Goal: Information Seeking & Learning: Find specific fact

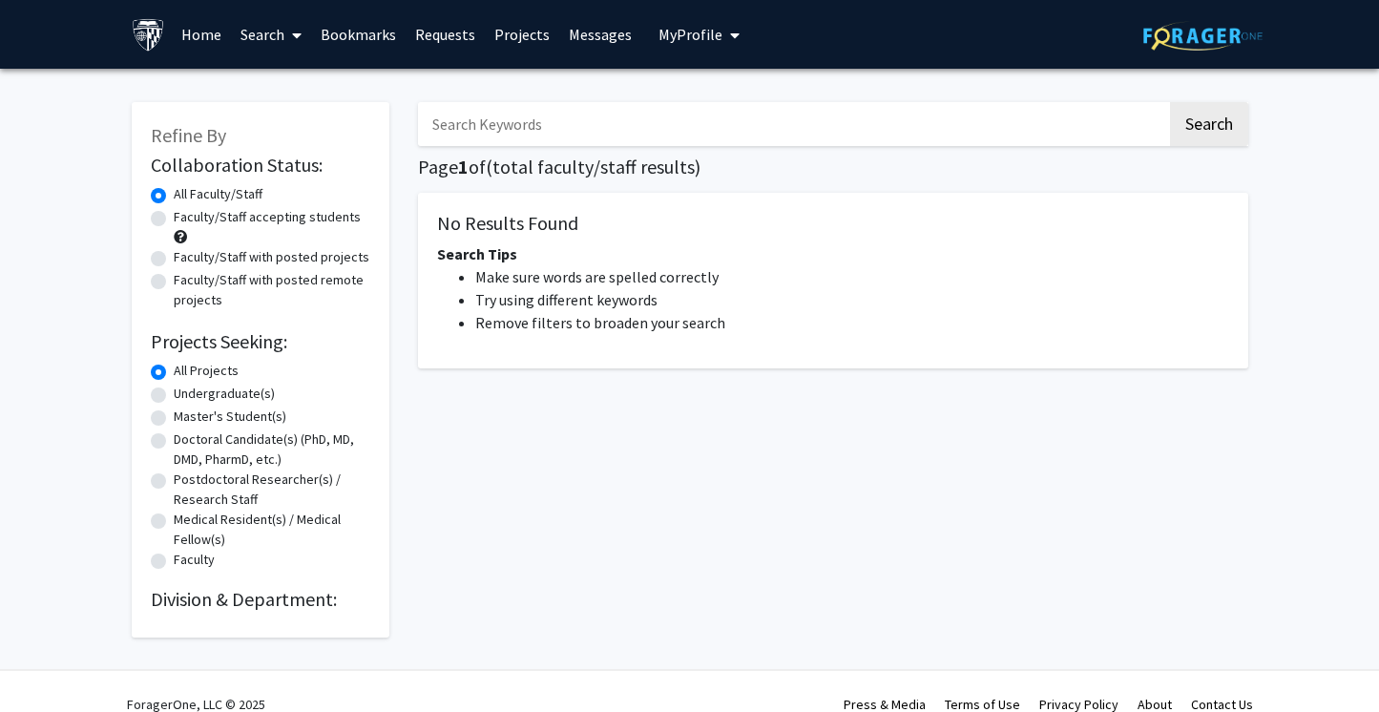
click at [533, 139] on input "Search Keywords" at bounding box center [792, 124] width 749 height 44
type input "[PERSON_NAME]"
click at [1170, 102] on button "Search" at bounding box center [1209, 124] width 78 height 44
click at [1227, 116] on button "Search" at bounding box center [1209, 124] width 78 height 44
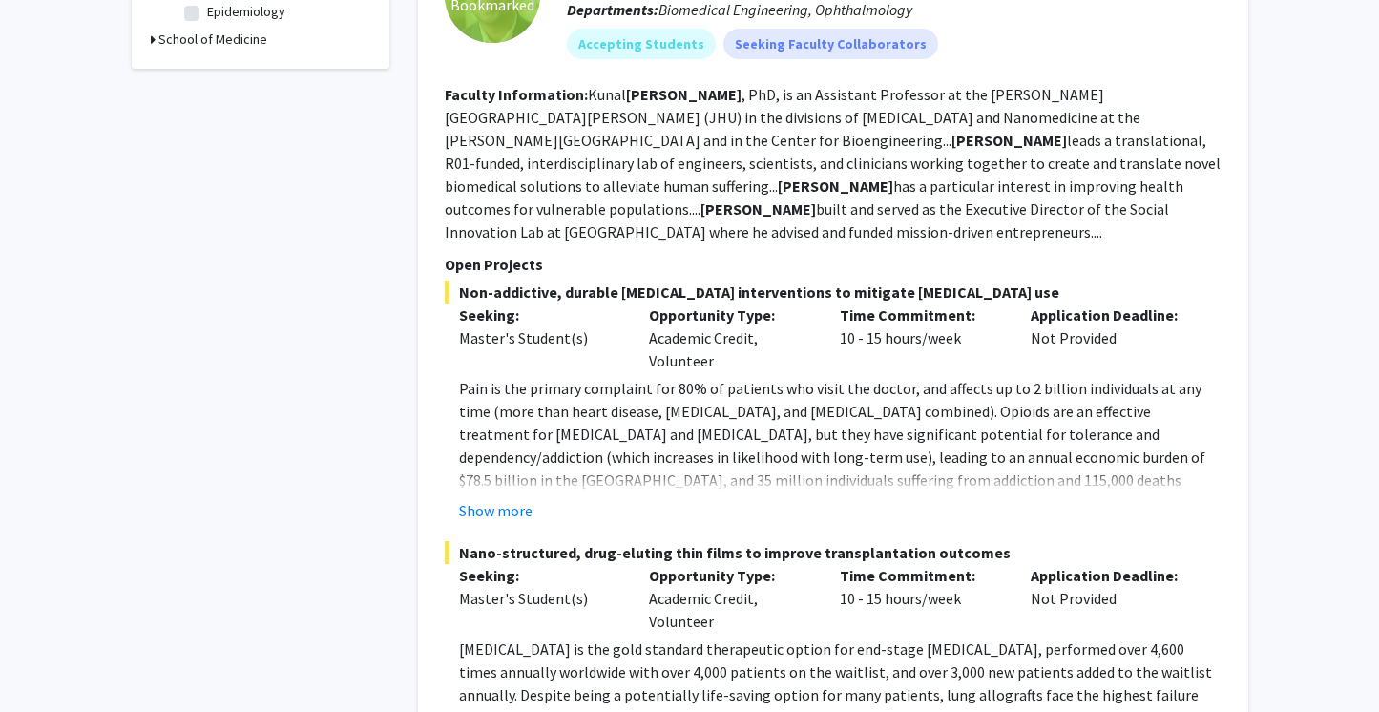
scroll to position [654, 0]
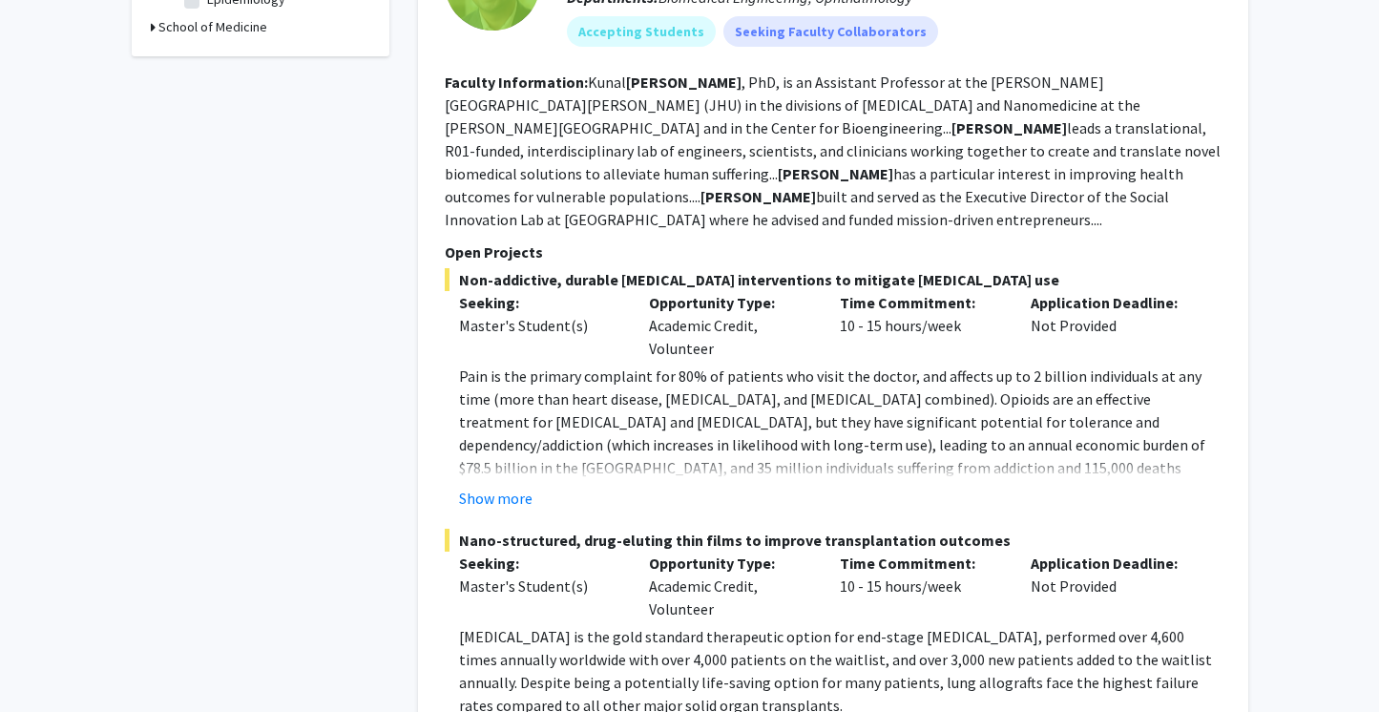
click at [482, 468] on fg-project-list "Non-addictive, durable [MEDICAL_DATA] interventions to mitigate [MEDICAL_DATA] …" at bounding box center [833, 649] width 777 height 763
click at [486, 487] on button "Show more" at bounding box center [495, 498] width 73 height 23
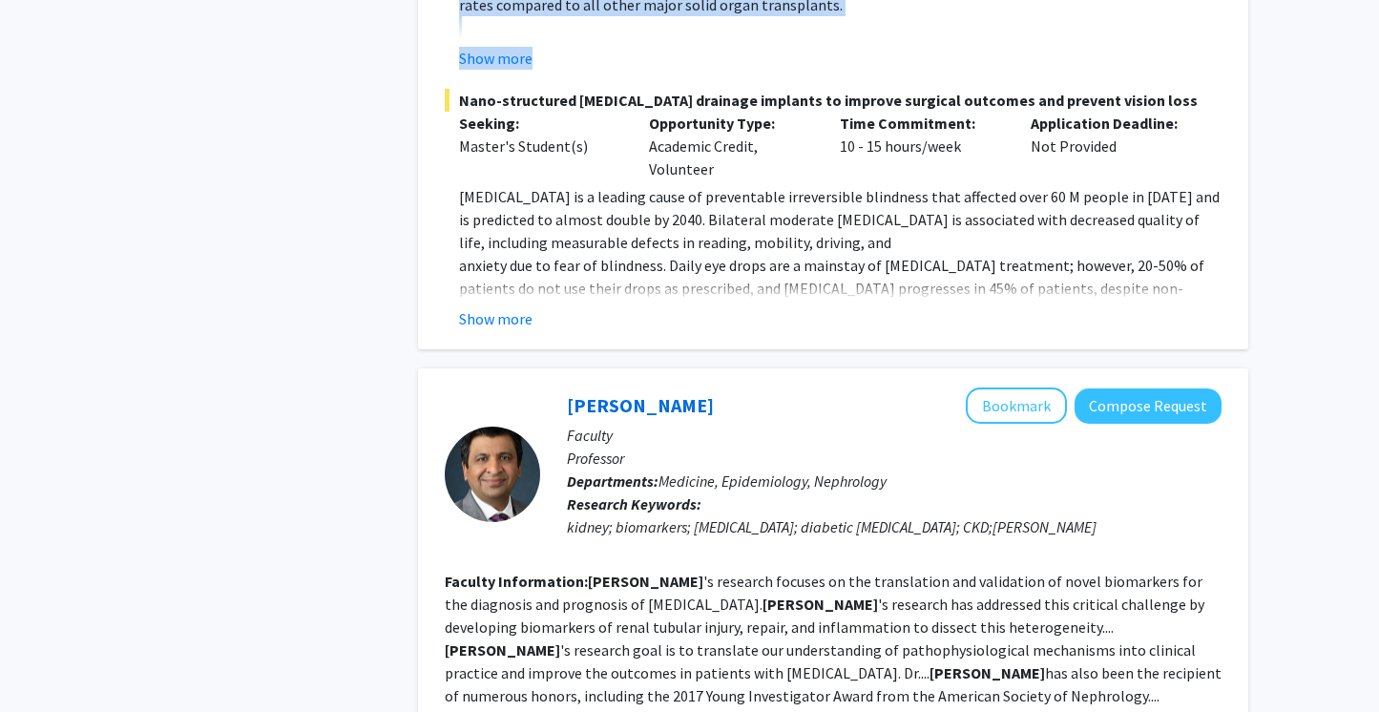
scroll to position [1385, 0]
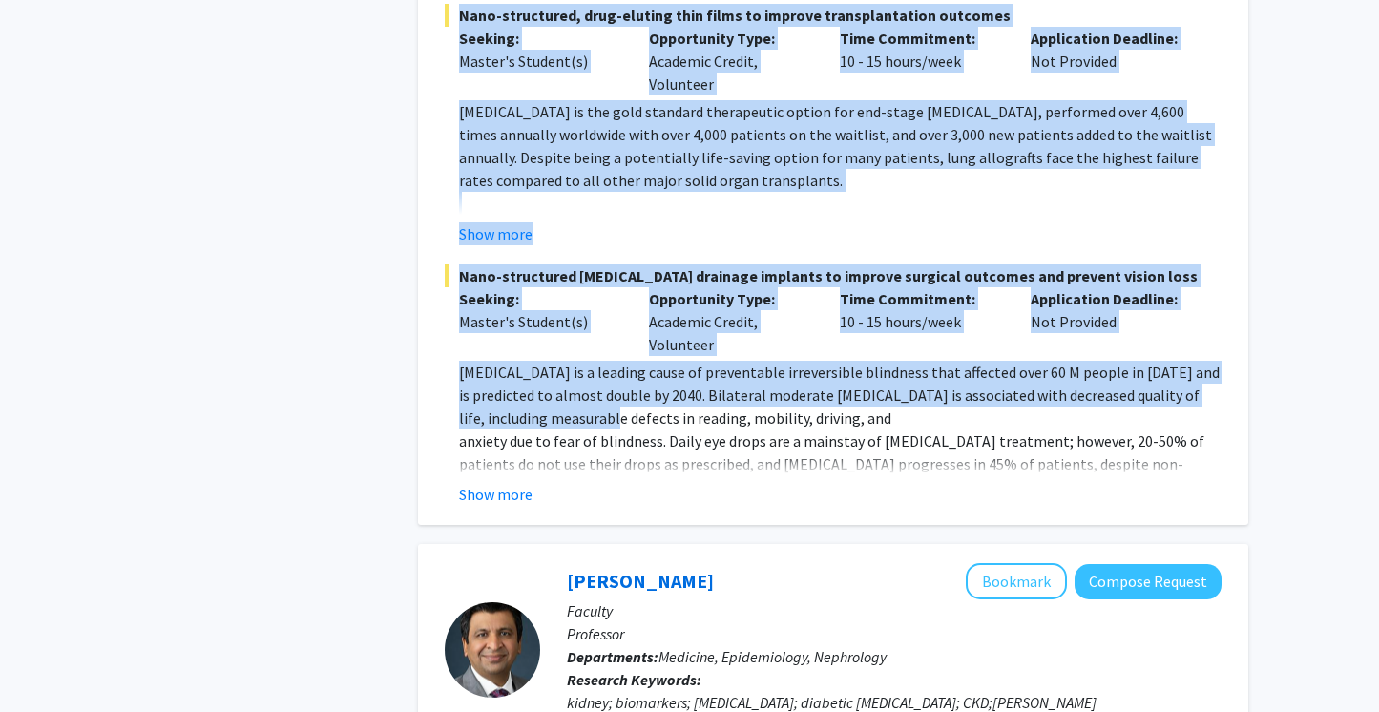
drag, startPoint x: 445, startPoint y: 203, endPoint x: 604, endPoint y: 372, distance: 232.2
click at [604, 372] on section "Open Projects Non-addictive, durable [MEDICAL_DATA] interventions to mitigate […" at bounding box center [833, 7] width 777 height 996
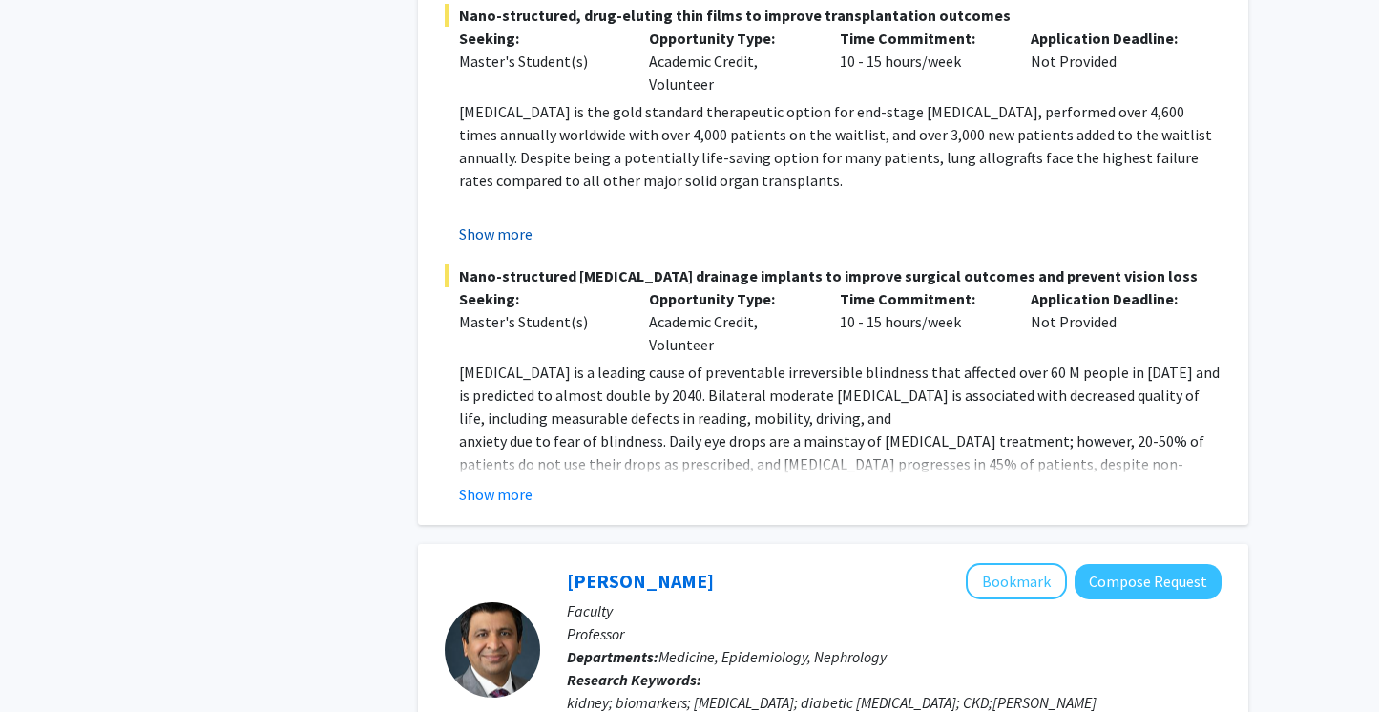
click at [515, 222] on button "Show more" at bounding box center [495, 233] width 73 height 23
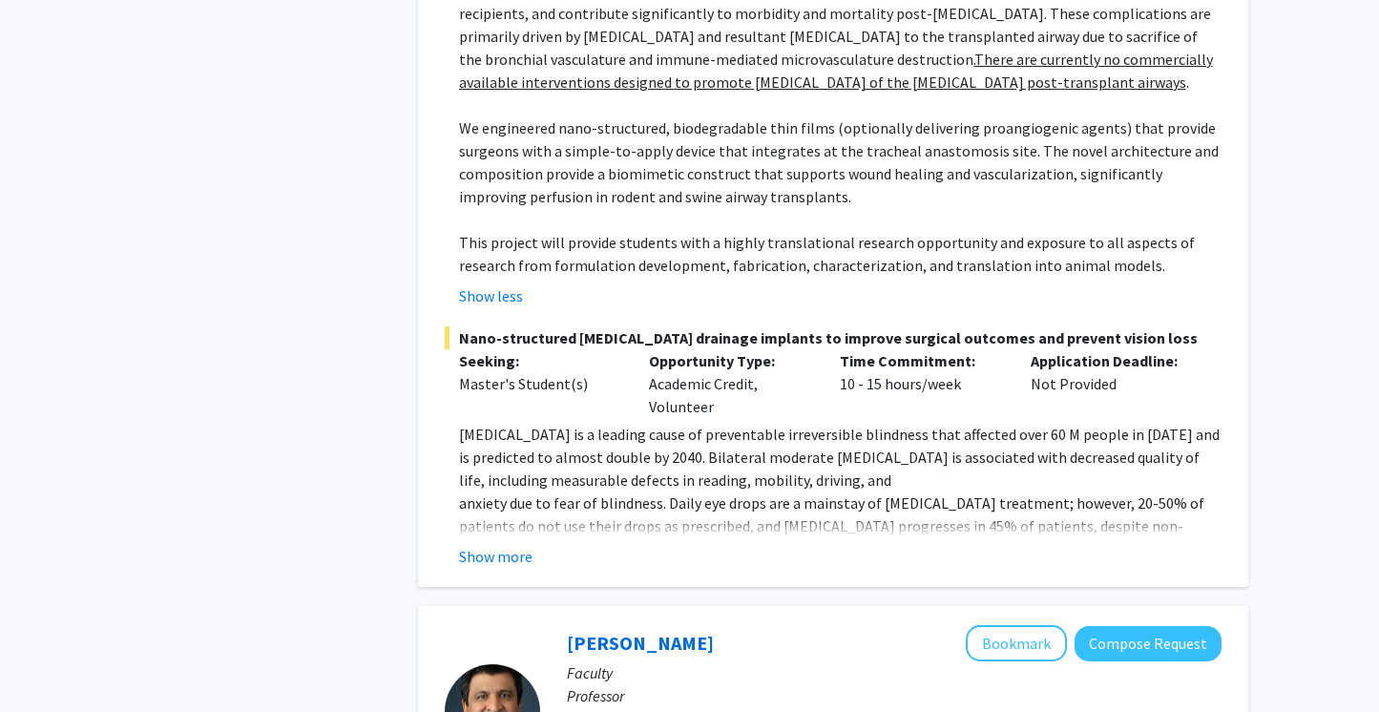
scroll to position [1634, 0]
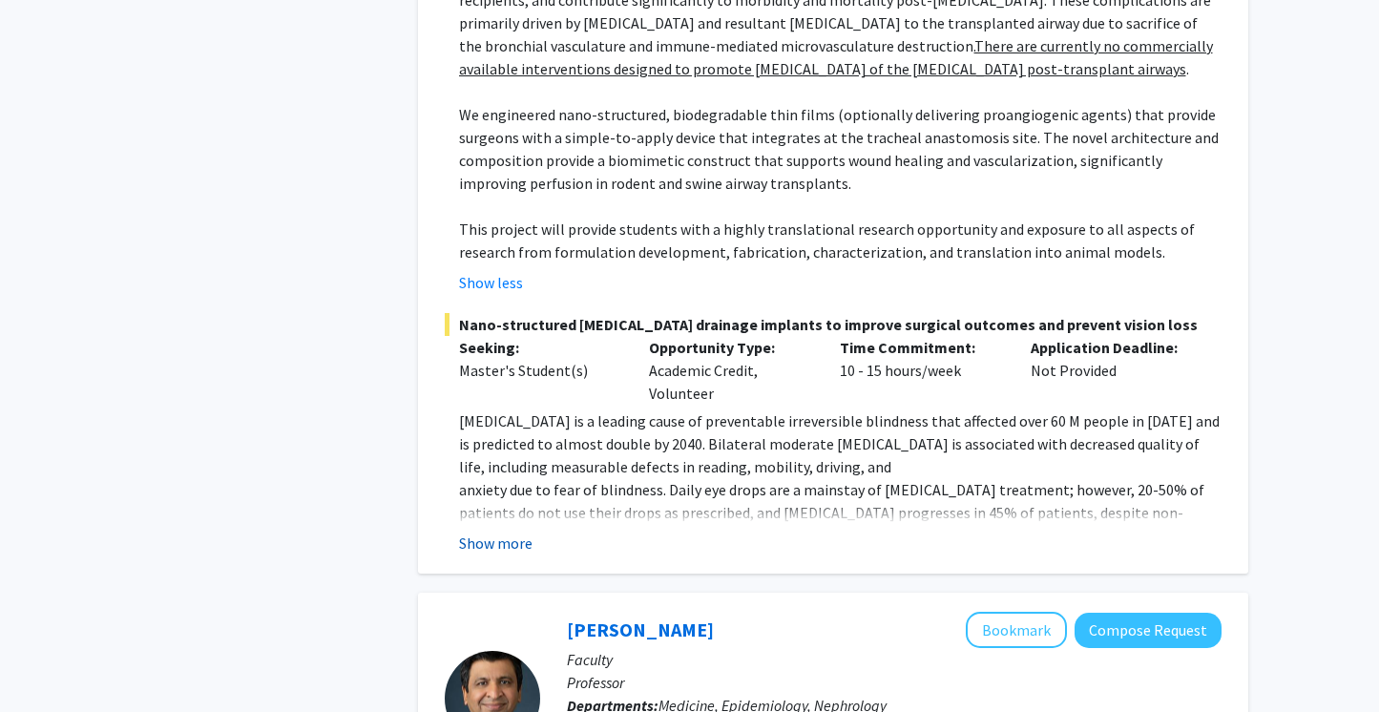
click at [496, 532] on button "Show more" at bounding box center [495, 543] width 73 height 23
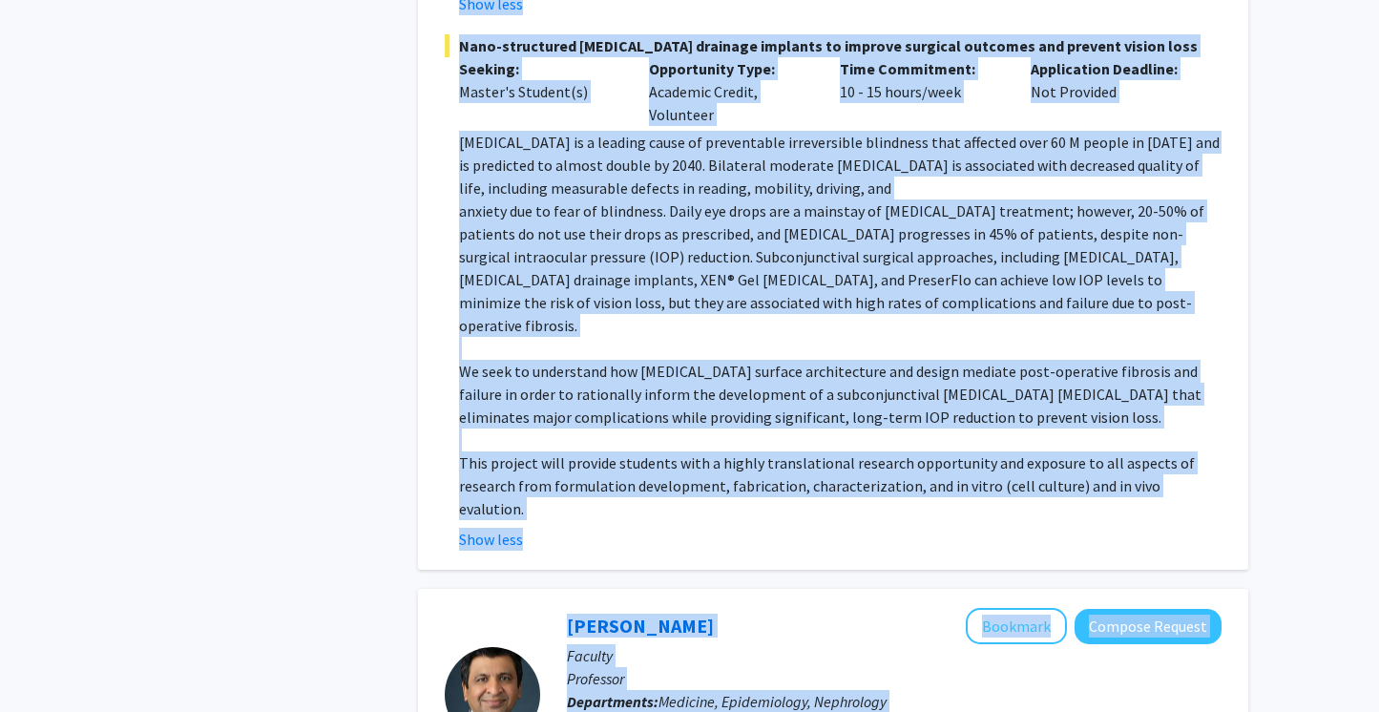
scroll to position [2013, 0]
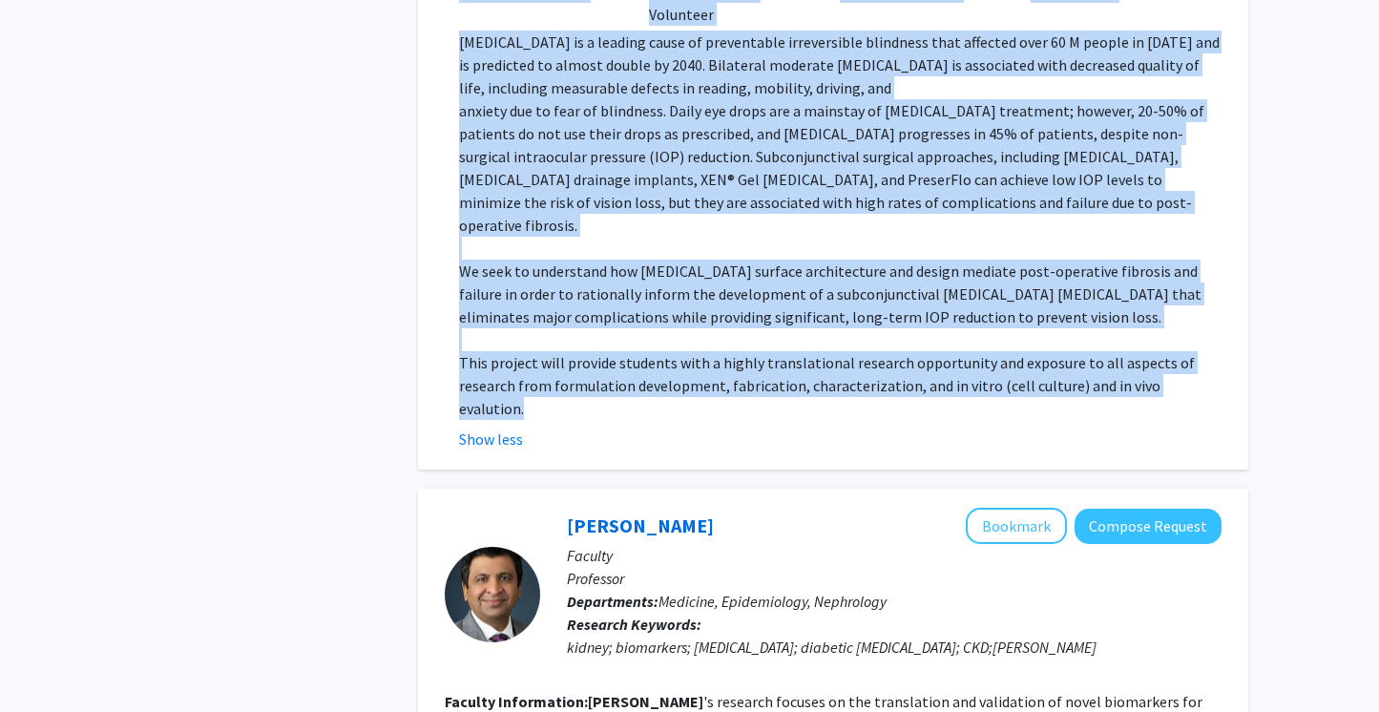
drag, startPoint x: 447, startPoint y: 246, endPoint x: 1221, endPoint y: 321, distance: 777.6
copy section "Open Projects Non-addictive, durable [MEDICAL_DATA] interventions to mitigate […"
